Goal: Information Seeking & Learning: Learn about a topic

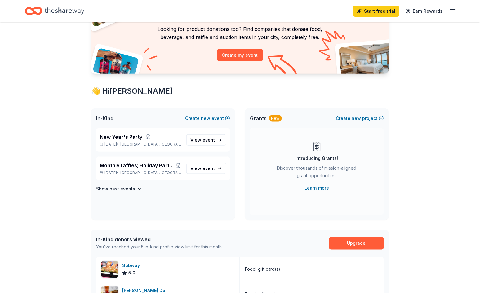
scroll to position [110, 0]
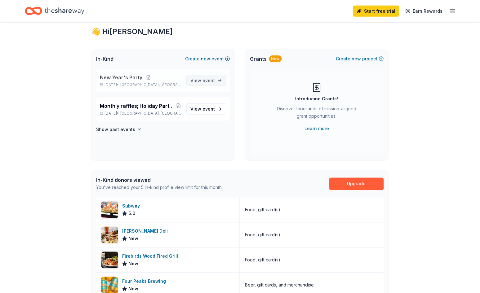
click at [191, 84] on span "View event" at bounding box center [202, 80] width 24 height 7
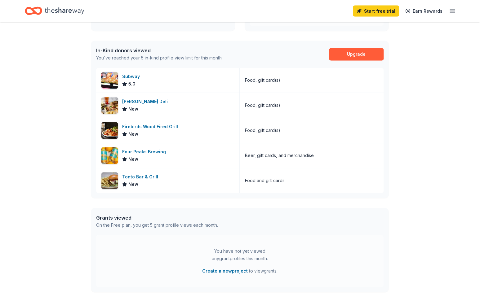
scroll to position [235, 0]
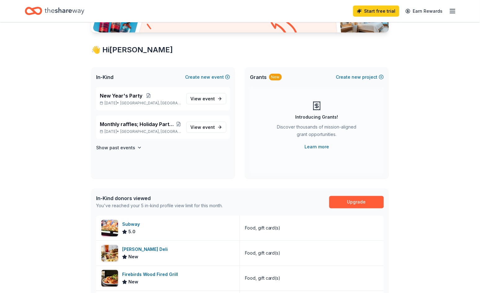
scroll to position [109, 0]
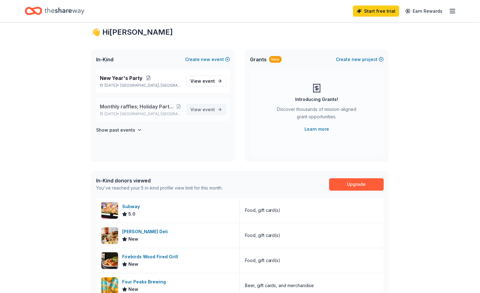
click at [206, 112] on span "event" at bounding box center [208, 109] width 12 height 5
click at [202, 112] on span "event" at bounding box center [208, 109] width 12 height 5
click at [202, 84] on span "event" at bounding box center [208, 80] width 12 height 5
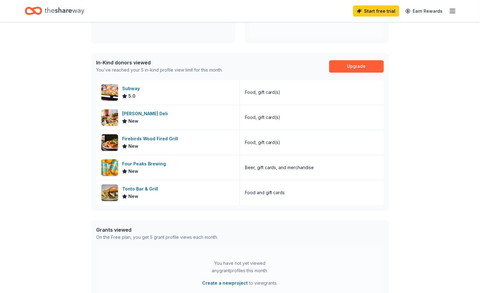
scroll to position [165, 0]
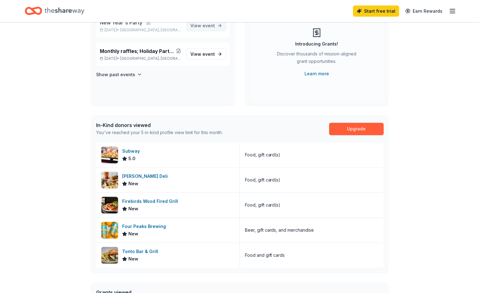
click at [192, 29] on span "View event" at bounding box center [202, 25] width 24 height 7
click at [202, 28] on span "event" at bounding box center [208, 25] width 12 height 5
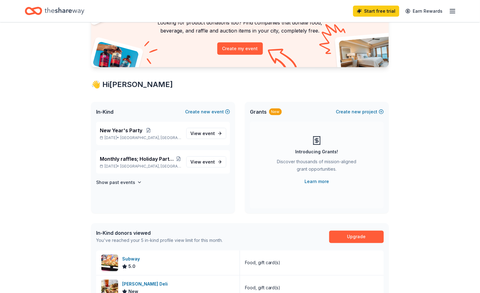
scroll to position [60, 0]
